Goal: Information Seeking & Learning: Learn about a topic

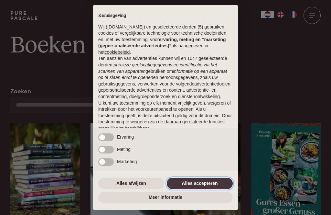
click at [215, 186] on button "Alles accepteren" at bounding box center [200, 183] width 66 height 12
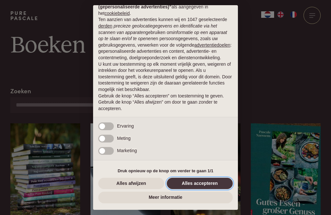
click at [214, 185] on button "Alles accepteren" at bounding box center [200, 183] width 66 height 12
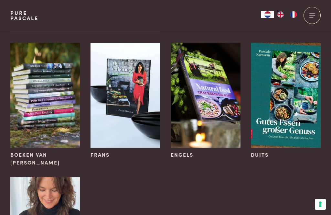
scroll to position [79, 0]
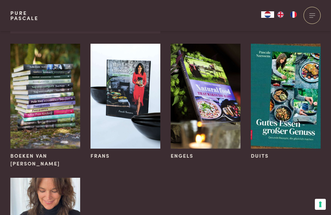
click at [37, 96] on img at bounding box center [45, 96] width 70 height 105
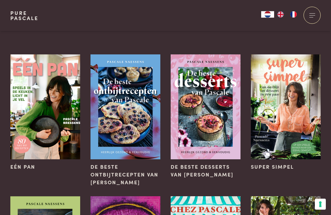
scroll to position [32, 0]
click at [42, 110] on img at bounding box center [45, 106] width 70 height 105
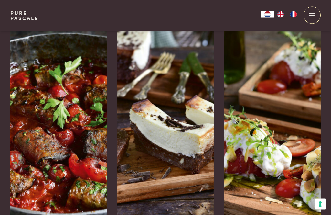
scroll to position [1023, 0]
click at [56, 114] on img at bounding box center [58, 118] width 97 height 194
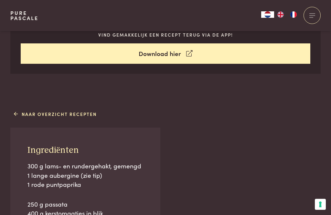
scroll to position [315, 0]
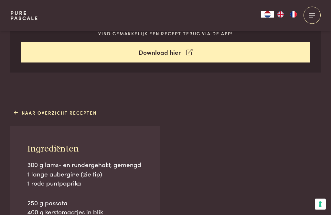
click at [14, 112] on link "Naar overzicht recepten" at bounding box center [55, 112] width 83 height 7
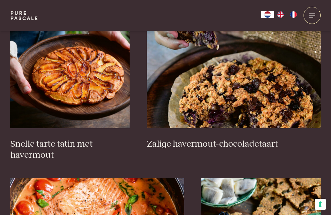
scroll to position [1005, 0]
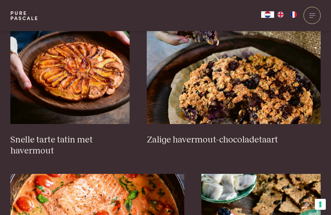
click at [62, 71] on img at bounding box center [69, 59] width 119 height 129
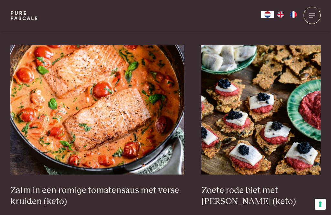
scroll to position [1138, 0]
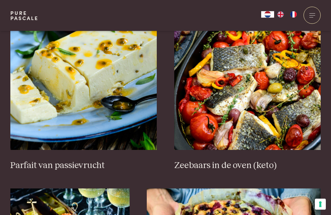
scroll to position [263, 0]
click at [49, 87] on img at bounding box center [83, 84] width 147 height 129
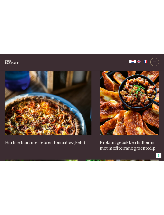
scroll to position [628, 0]
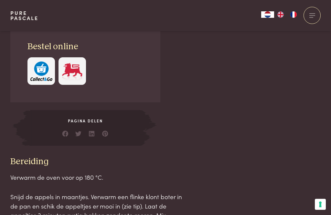
scroll to position [516, 0]
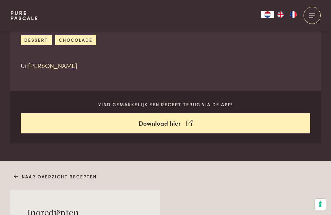
scroll to position [244, 0]
